Goal: Check status: Check status

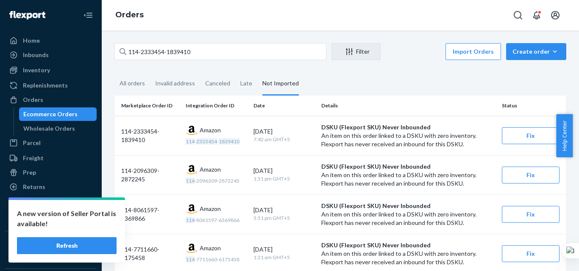
click at [119, 87] on div "All orders" at bounding box center [131, 83] width 25 height 22
click at [114, 72] on input "All orders" at bounding box center [114, 72] width 0 height 0
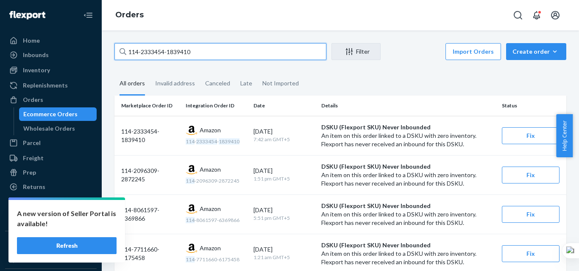
click at [153, 57] on input "114-2333454-1839410" at bounding box center [220, 51] width 212 height 17
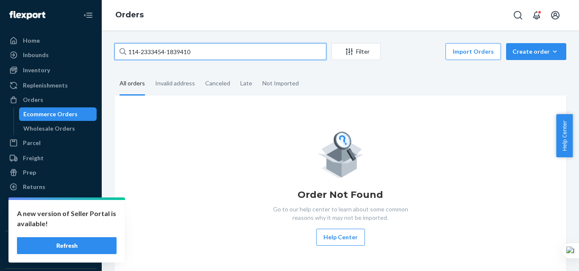
click at [153, 57] on input "114-2333454-1839410" at bounding box center [220, 51] width 212 height 17
paste input "2-0916651-6229862"
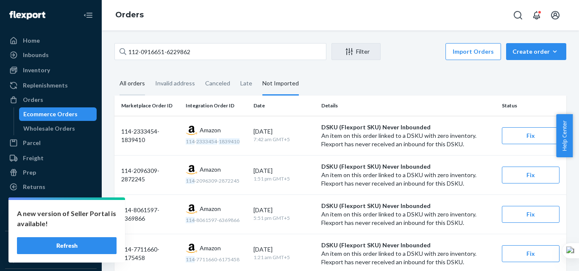
click at [142, 81] on div "All orders" at bounding box center [131, 83] width 25 height 23
click at [114, 72] on input "All orders" at bounding box center [114, 72] width 0 height 0
click at [136, 83] on div "All orders" at bounding box center [131, 83] width 25 height 23
click at [114, 72] on input "All orders" at bounding box center [114, 72] width 0 height 0
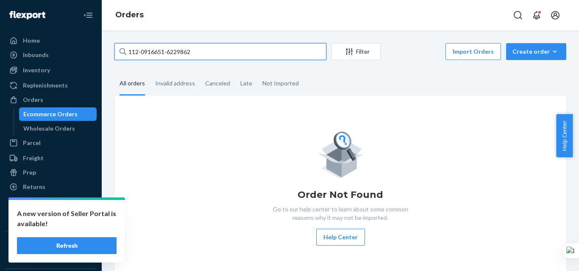
click at [165, 53] on input "112-0916651-6229862" at bounding box center [220, 51] width 212 height 17
paste input "150313-3229015"
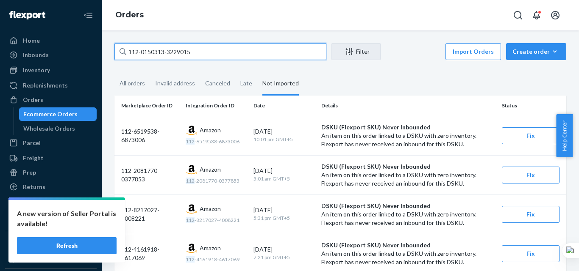
click at [175, 47] on input "112-0150313-3229015" at bounding box center [220, 51] width 212 height 17
paste input "3-7301961-268584"
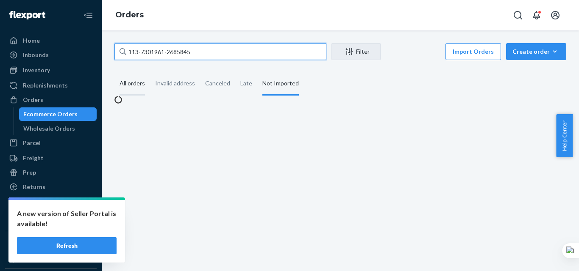
type input "113-7301961-2685845"
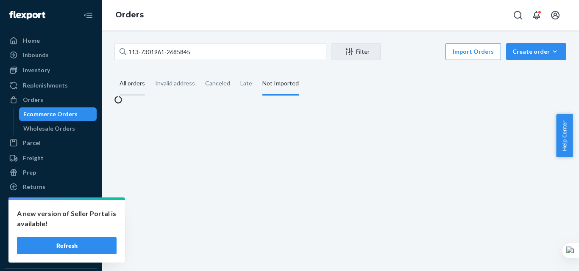
click at [138, 81] on div "All orders" at bounding box center [131, 83] width 25 height 23
click at [114, 72] on input "All orders" at bounding box center [114, 72] width 0 height 0
